Goal: Information Seeking & Learning: Learn about a topic

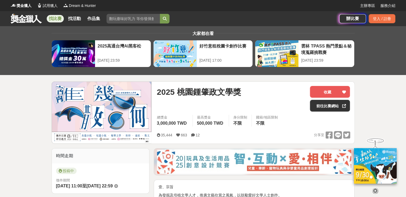
click at [24, 18] on link at bounding box center [26, 18] width 32 height 10
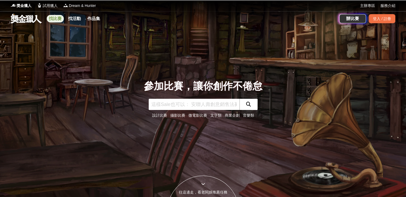
click at [52, 19] on link "找比賽" at bounding box center [55, 18] width 17 height 7
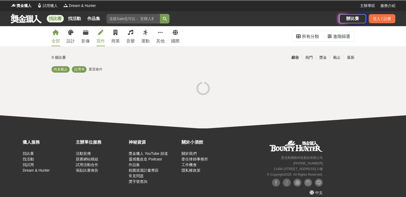
click at [99, 37] on link "寫作" at bounding box center [100, 36] width 9 height 20
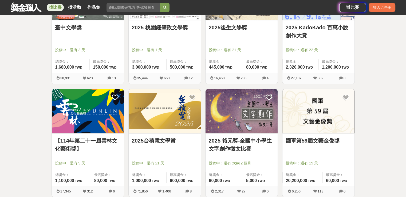
scroll to position [166, 0]
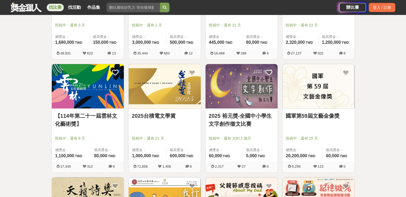
click at [171, 96] on img at bounding box center [165, 86] width 72 height 45
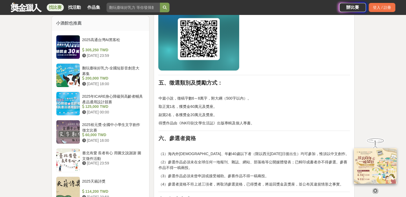
scroll to position [400, 0]
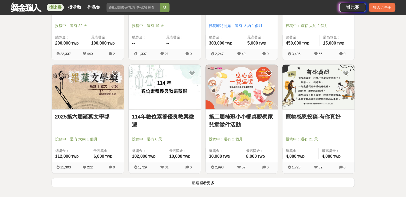
scroll to position [620, 0]
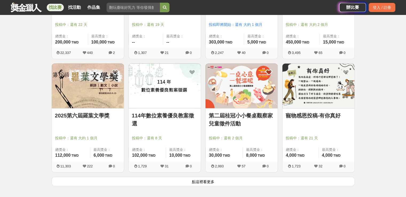
click at [194, 183] on button "點這裡看更多" at bounding box center [203, 181] width 303 height 9
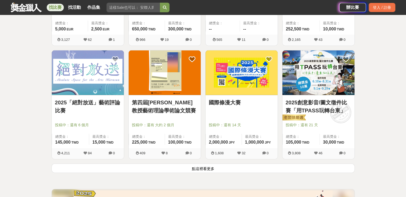
scroll to position [1314, 0]
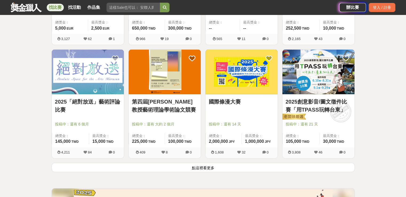
click at [202, 167] on button "點這裡看更多" at bounding box center [203, 167] width 303 height 9
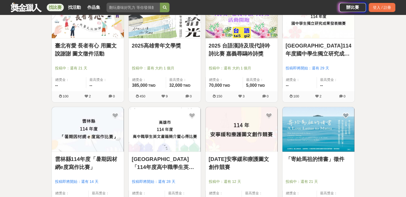
scroll to position [1982, 0]
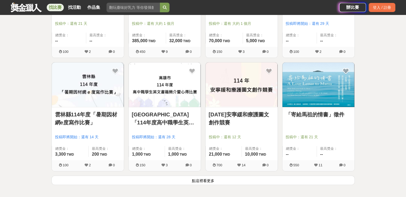
click at [229, 180] on button "點這裡看更多" at bounding box center [203, 180] width 303 height 9
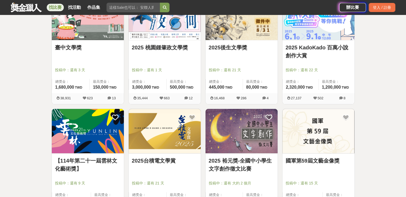
scroll to position [143, 0]
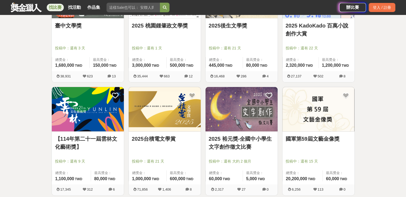
click at [80, 109] on img at bounding box center [88, 109] width 72 height 45
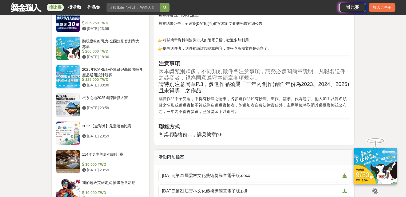
scroll to position [481, 0]
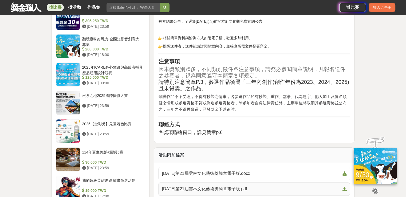
click at [209, 187] on span "[DATE]第21屆雲林文化藝術獎簡章電子版.pdf" at bounding box center [251, 189] width 178 height 6
click at [378, 89] on div "大家都在看 2025高通台灣AI黑客松 [DATE] 23:59 好竹意租稅圖卡創作比賽 [DATE] 17:00 雲林 TPASS 熱門景點＆秘境蒐羅挑戰賽…" at bounding box center [203, 33] width 406 height 975
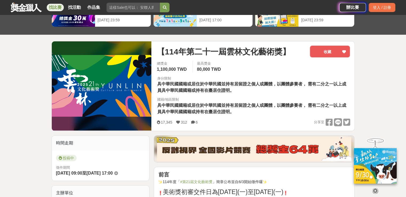
scroll to position [27, 0]
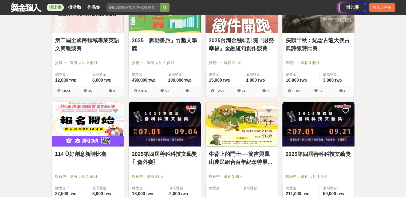
scroll to position [891, 0]
